Goal: Transaction & Acquisition: Purchase product/service

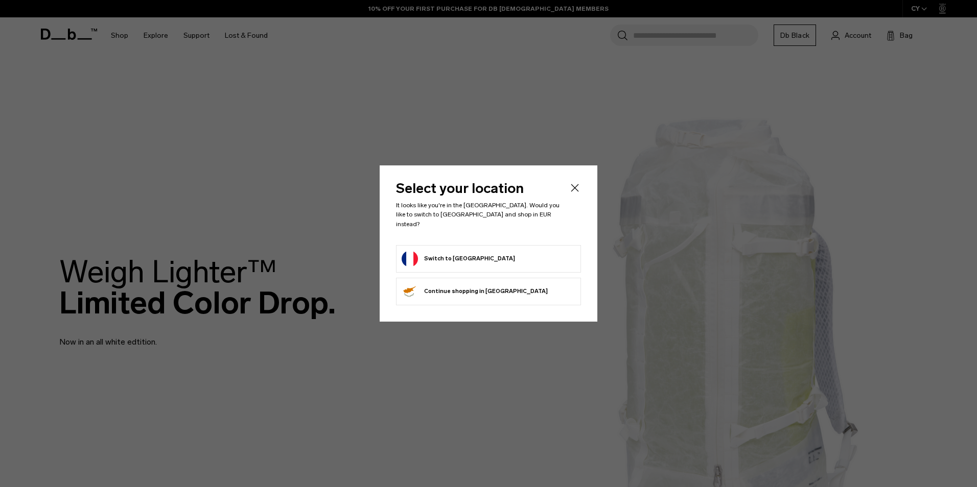
click at [574, 192] on icon "Close" at bounding box center [575, 188] width 8 height 8
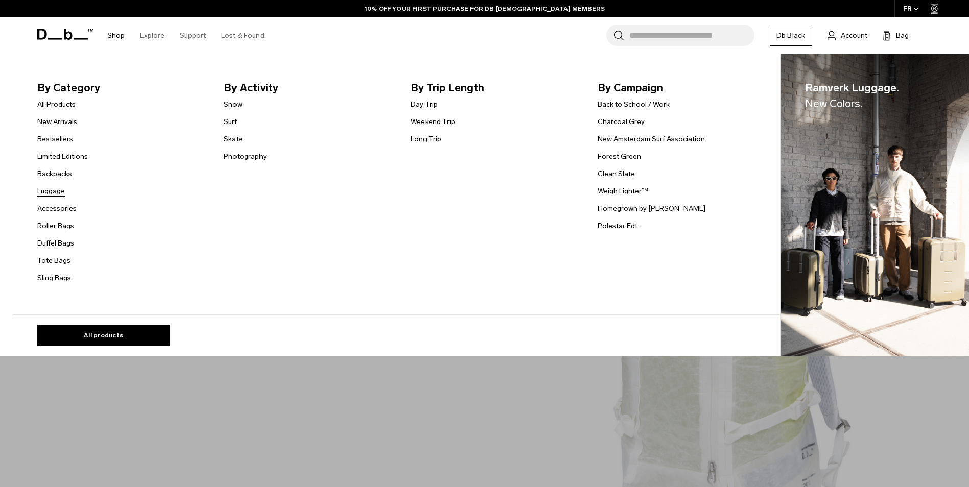
click at [58, 193] on link "Luggage" at bounding box center [51, 191] width 28 height 11
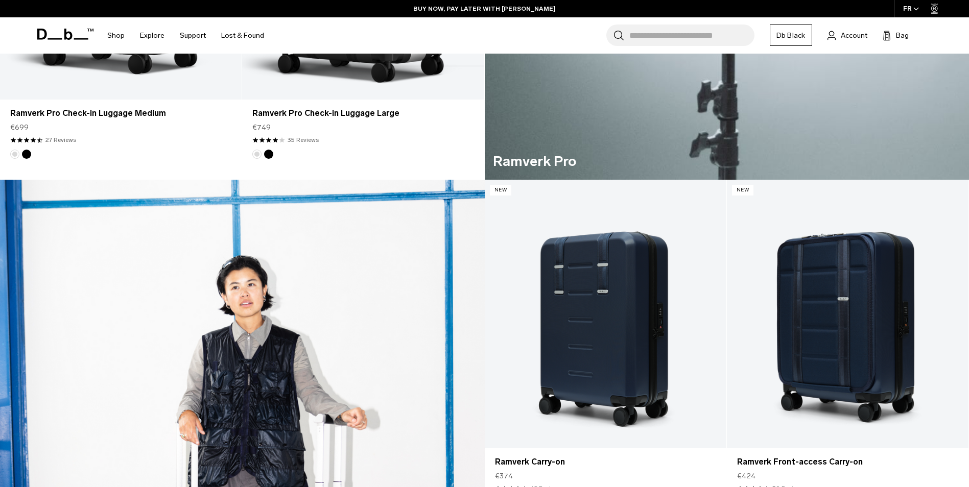
scroll to position [460, 0]
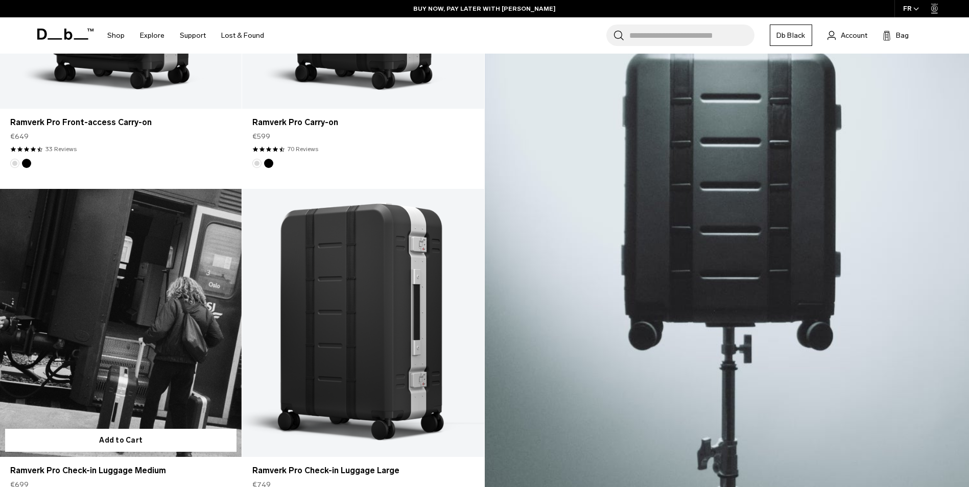
click at [144, 358] on link "Ramverk Pro Check-in Luggage Medium" at bounding box center [121, 323] width 242 height 269
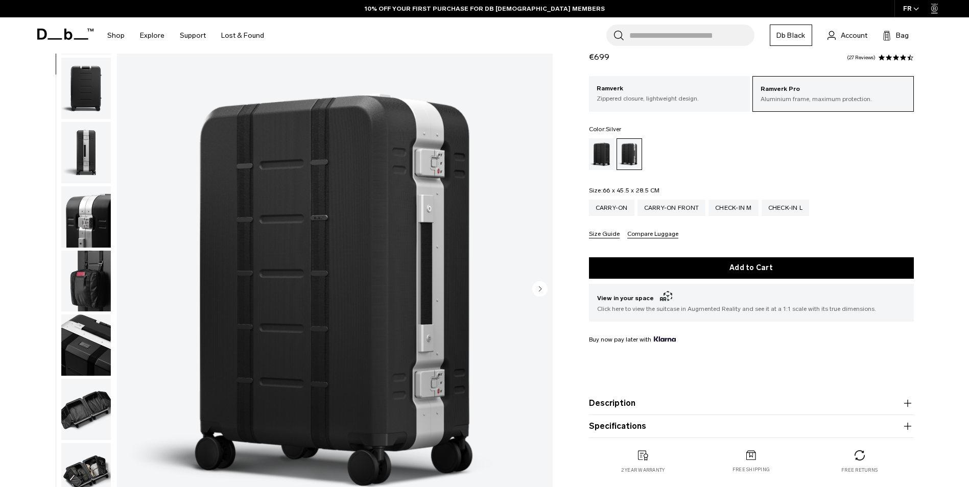
click at [87, 285] on img "button" at bounding box center [86, 281] width 50 height 61
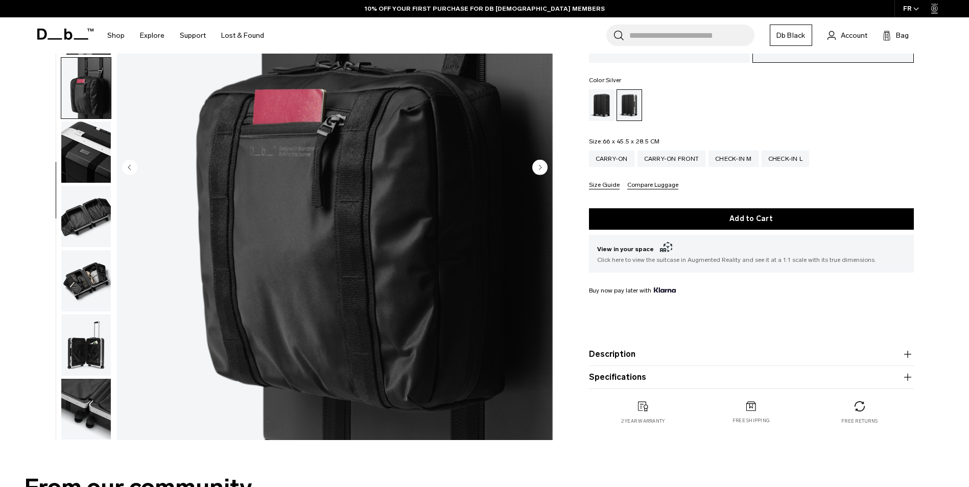
scroll to position [204, 0]
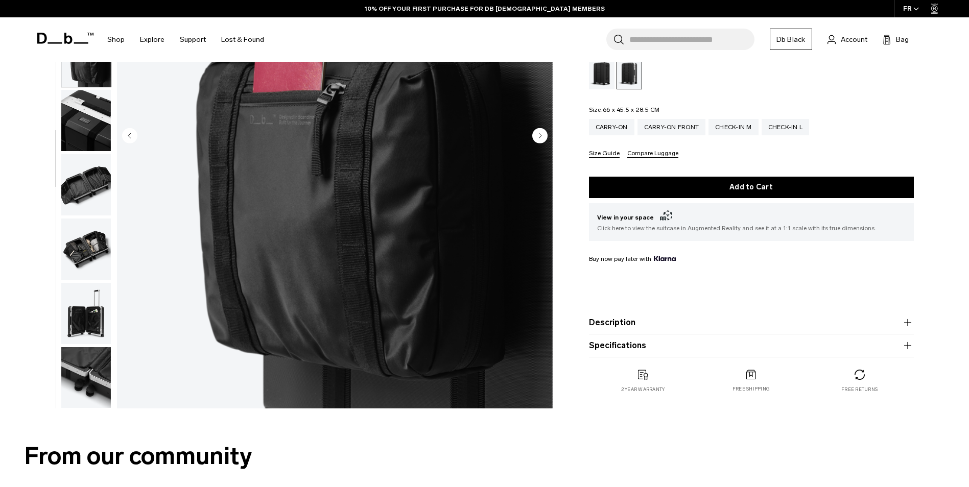
click at [83, 189] on img "button" at bounding box center [86, 184] width 50 height 61
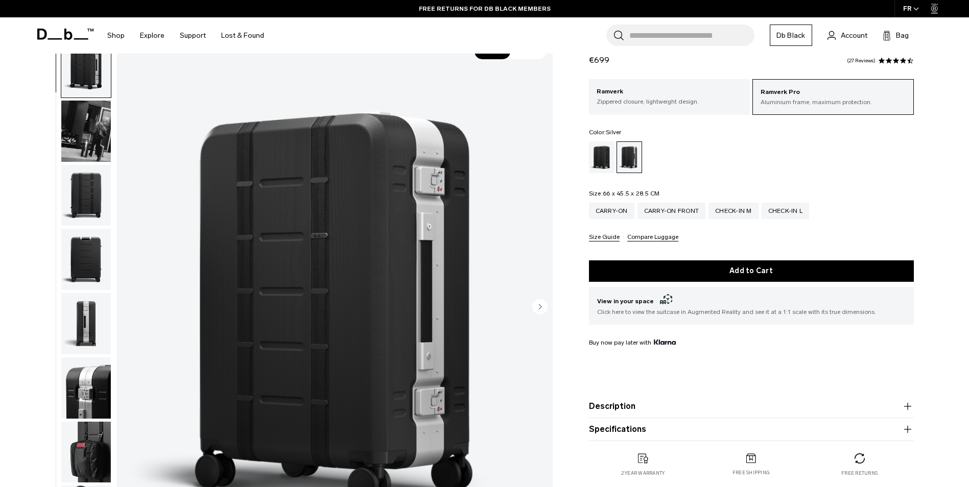
scroll to position [51, 0]
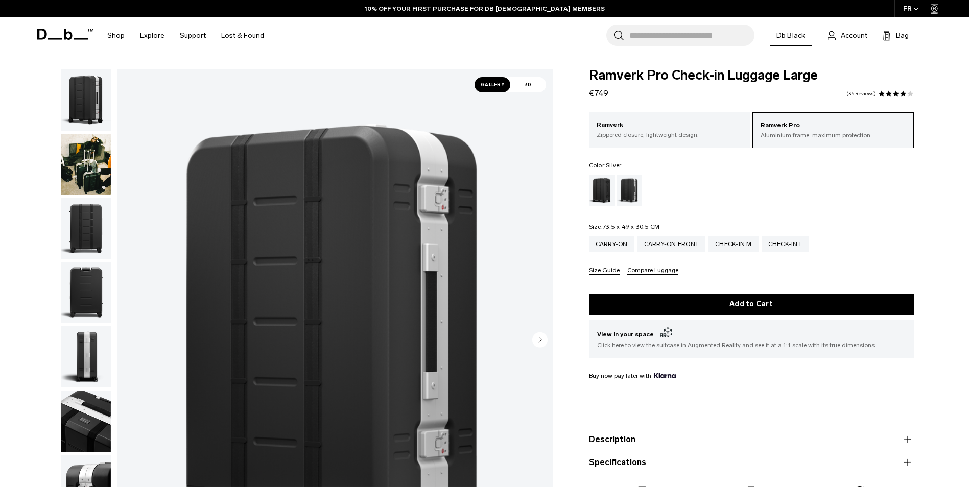
click at [659, 227] on fieldset "Size: 73.5 x 49 x 30.5 CM Out of stock Carry-on Carry-on Front Check-in M Check…" at bounding box center [751, 249] width 325 height 51
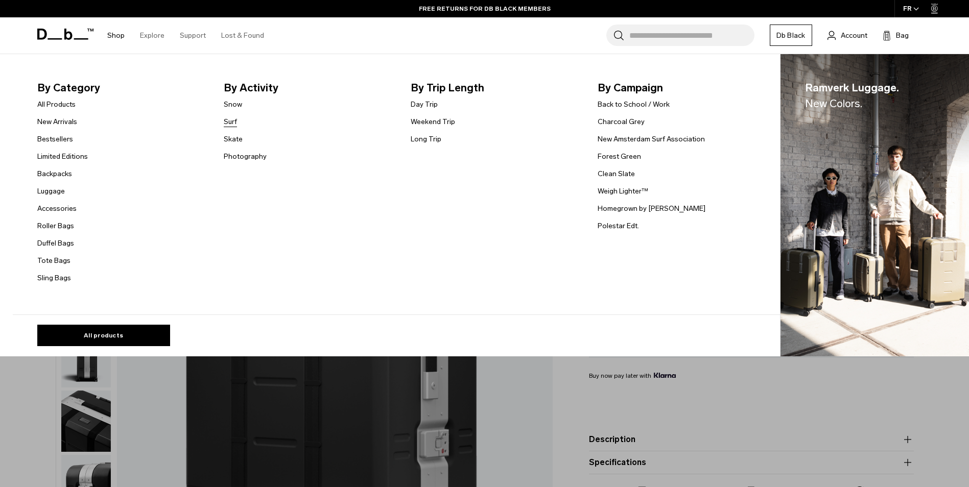
click at [235, 122] on link "Surf" at bounding box center [230, 121] width 13 height 11
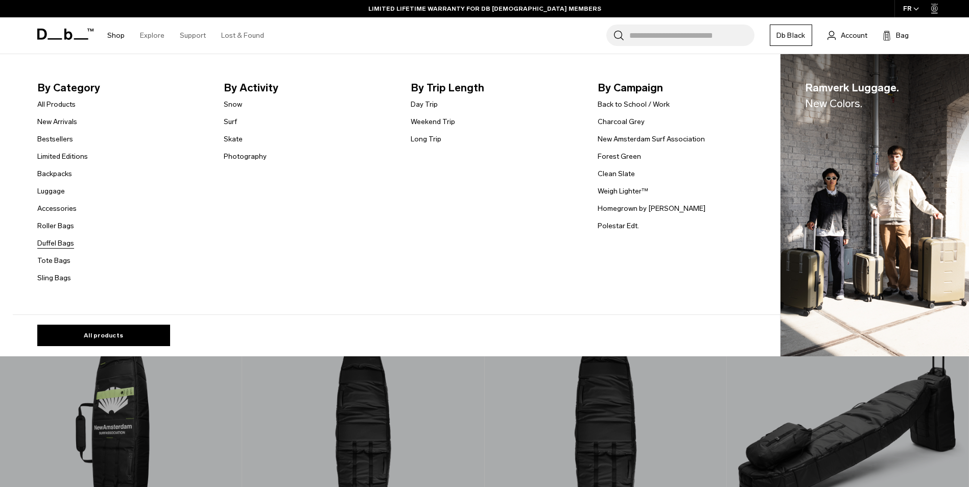
click at [60, 243] on link "Duffel Bags" at bounding box center [55, 243] width 37 height 11
